Goal: Information Seeking & Learning: Understand process/instructions

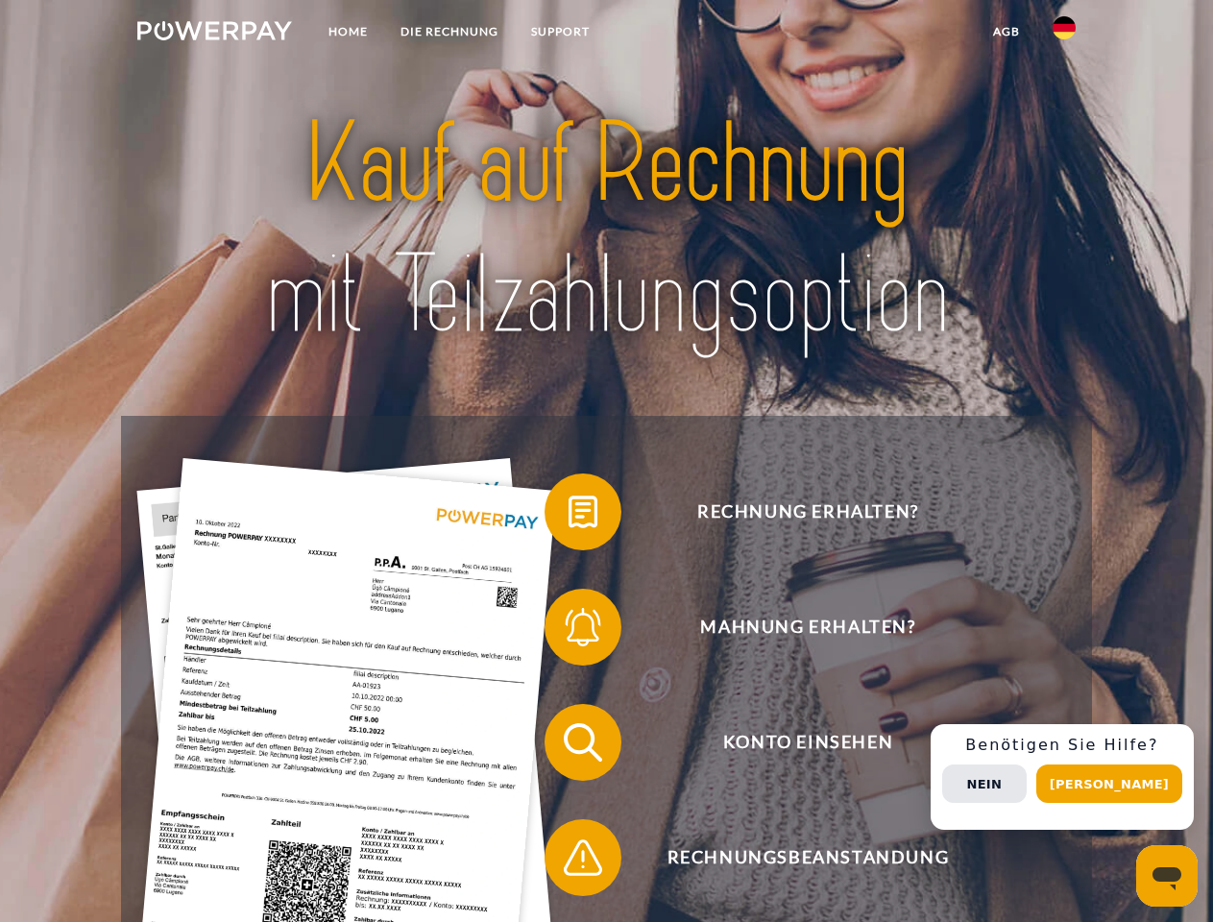
click at [214, 34] on img at bounding box center [214, 30] width 155 height 19
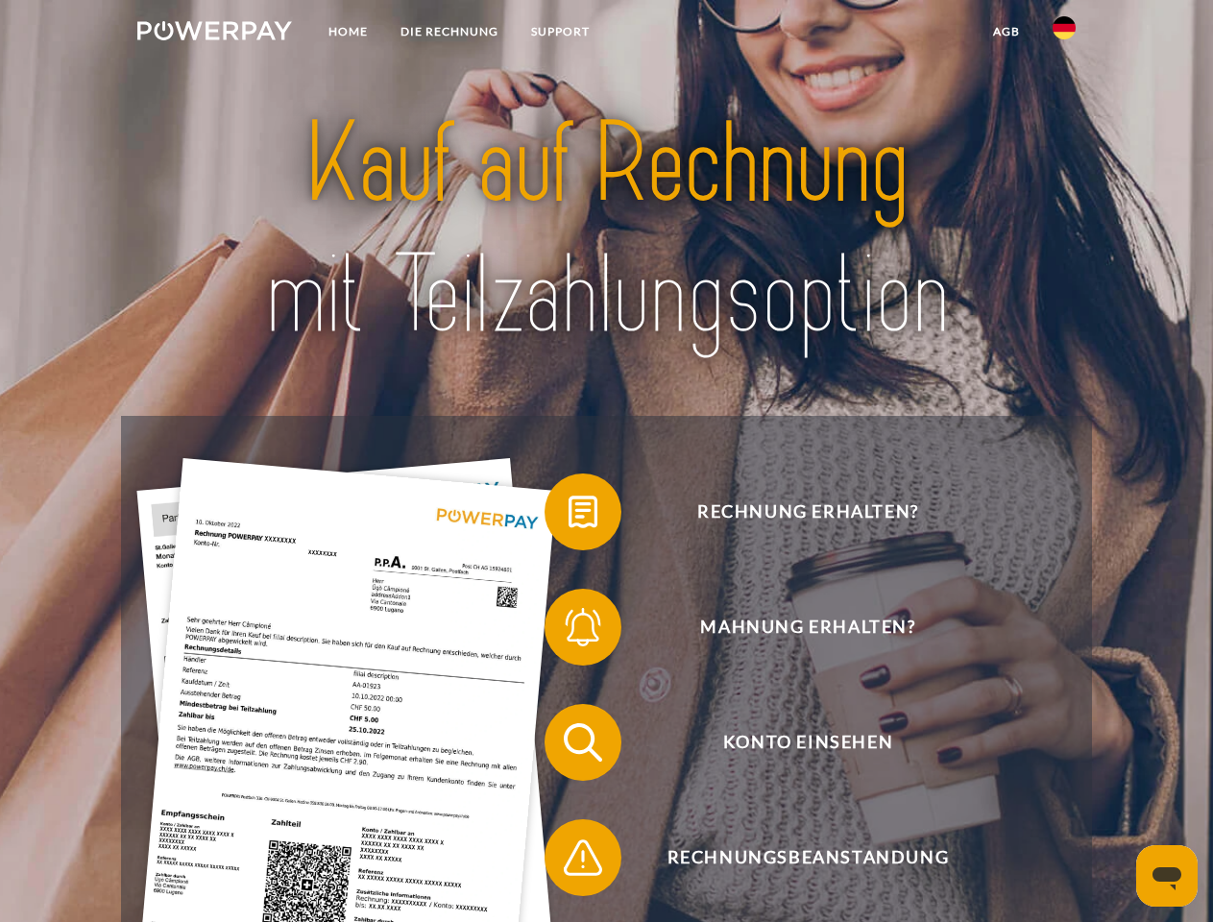
click at [1064, 34] on img at bounding box center [1064, 27] width 23 height 23
click at [1005, 32] on link "agb" at bounding box center [1007, 31] width 60 height 35
click at [569, 516] on span at bounding box center [554, 512] width 96 height 96
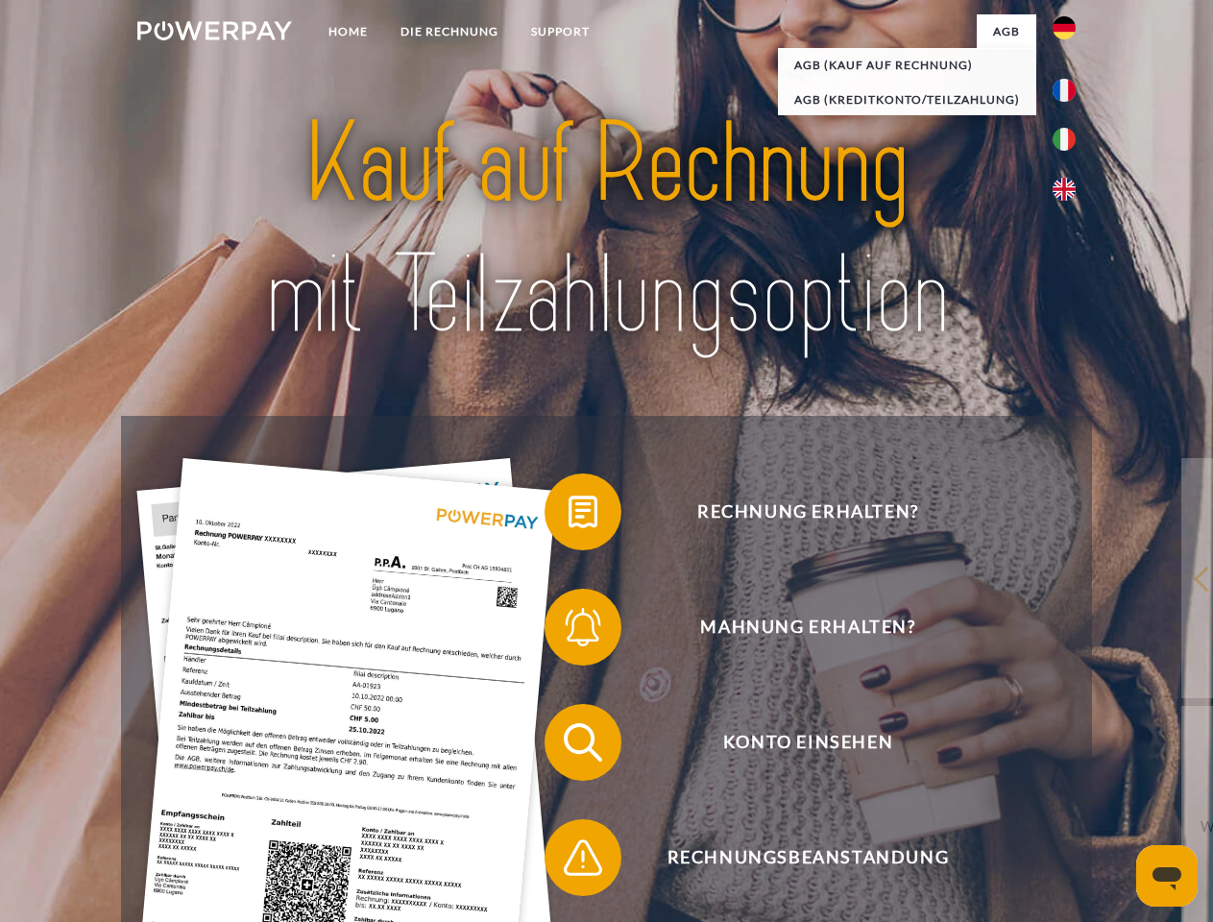
click at [569, 631] on span at bounding box center [554, 627] width 96 height 96
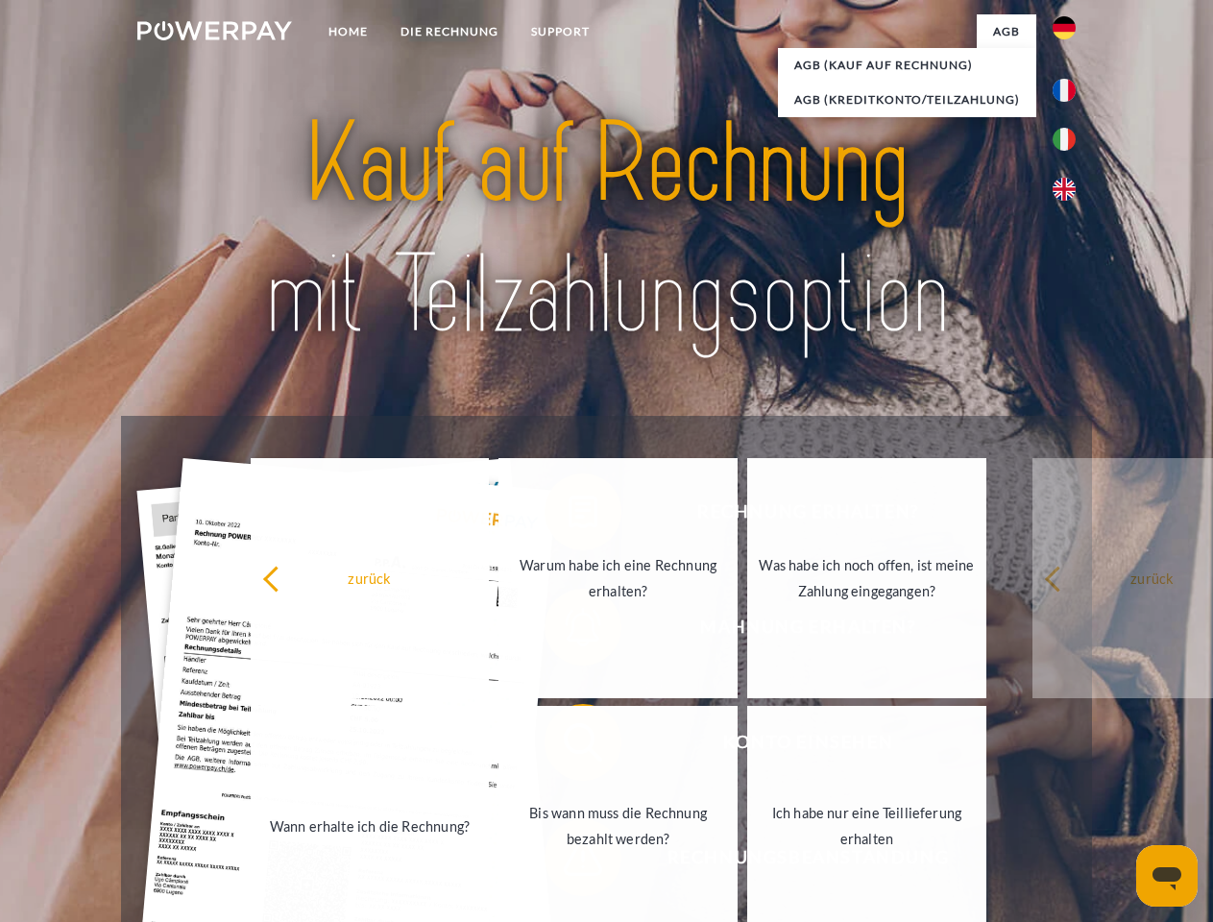
click at [569, 746] on link "Bis wann muss die Rechnung bezahlt werden?" at bounding box center [617, 826] width 239 height 240
click at [569, 861] on span at bounding box center [554, 858] width 96 height 96
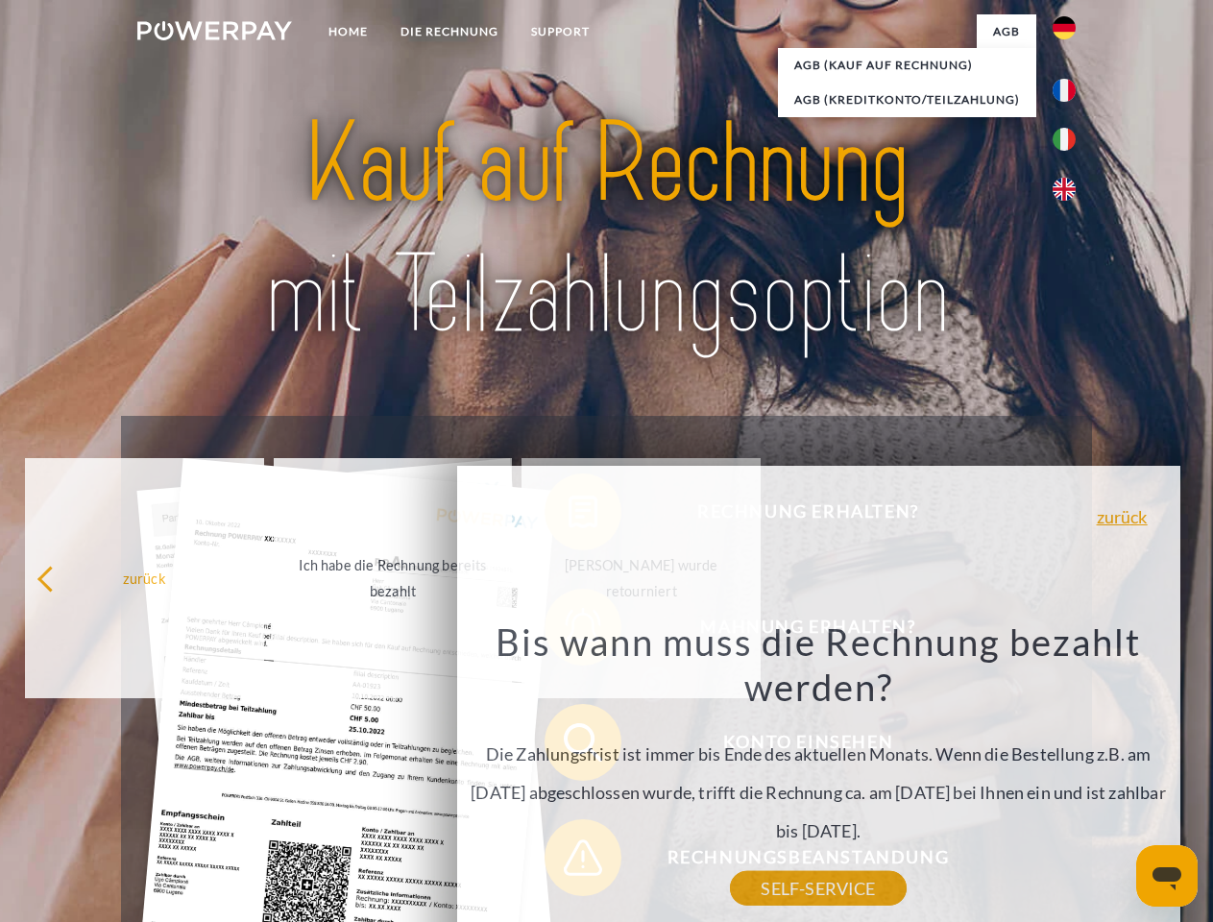
click at [1069, 777] on div "Rechnung erhalten? Mahnung erhalten? Konto einsehen" at bounding box center [606, 800] width 970 height 768
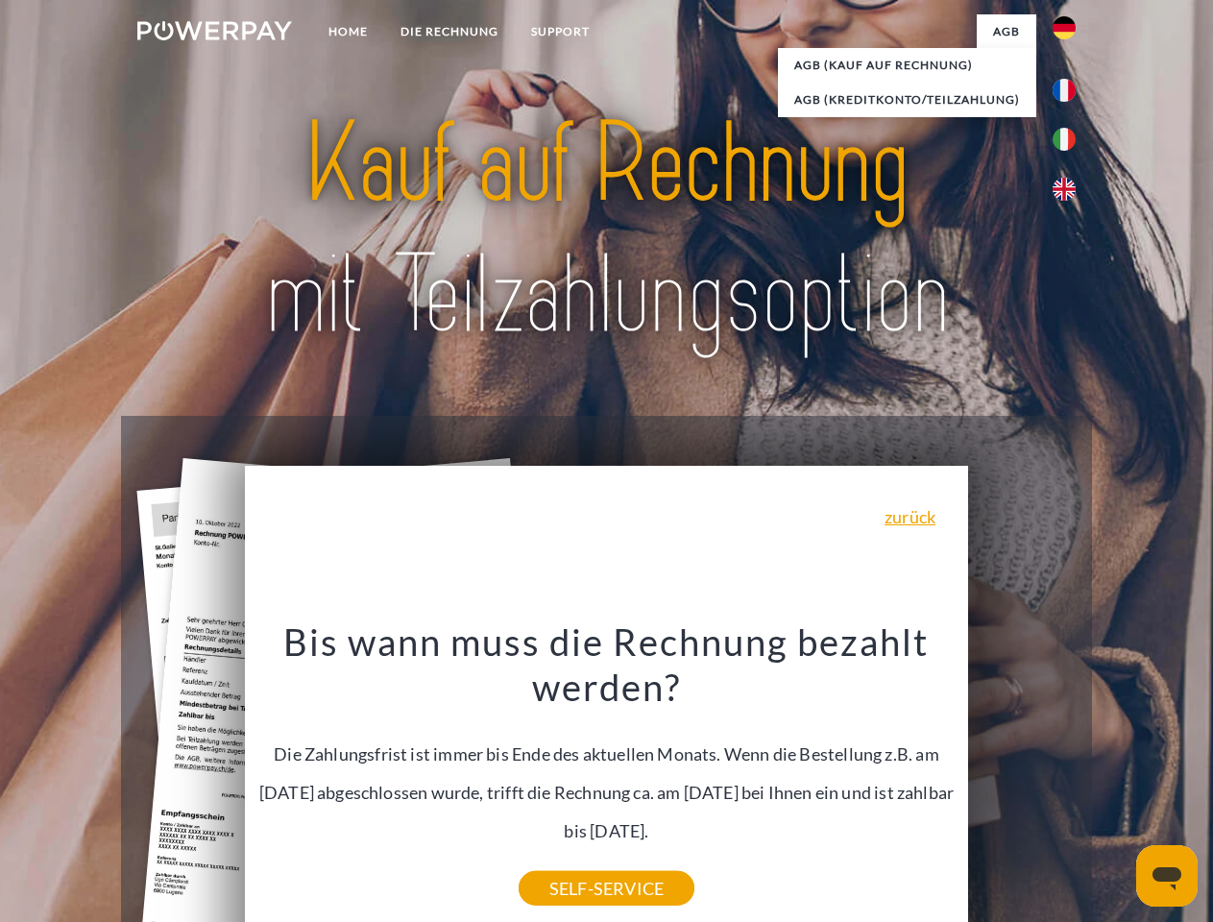
click at [1022, 781] on span "Konto einsehen" at bounding box center [807, 742] width 471 height 77
click at [1116, 784] on header "Home DIE RECHNUNG SUPPORT" at bounding box center [606, 663] width 1213 height 1326
